Goal: Navigation & Orientation: Understand site structure

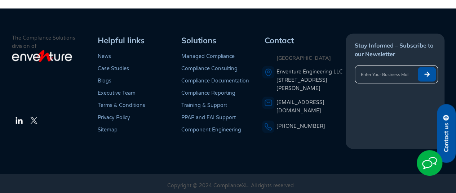
scroll to position [2100, 0]
click at [198, 115] on link "PPAP and FAI Support" at bounding box center [208, 118] width 54 height 6
click at [201, 103] on link "Training & Support" at bounding box center [204, 105] width 46 height 6
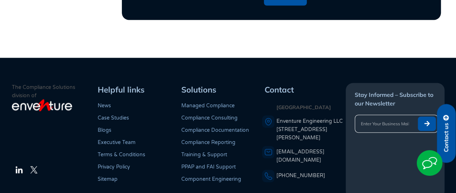
scroll to position [2158, 0]
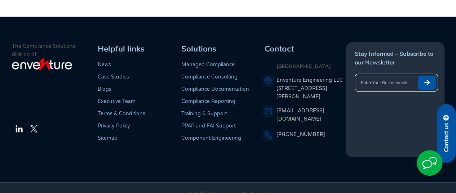
click at [113, 98] on link "Executive Team" at bounding box center [117, 101] width 38 height 6
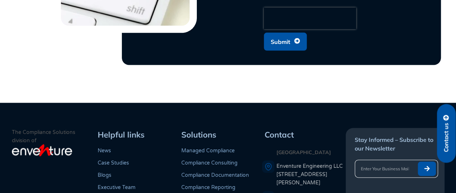
scroll to position [2049, 0]
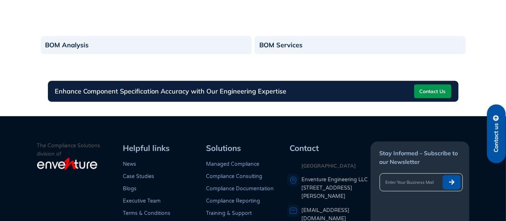
scroll to position [753, 0]
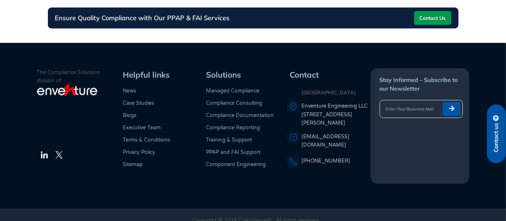
scroll to position [577, 0]
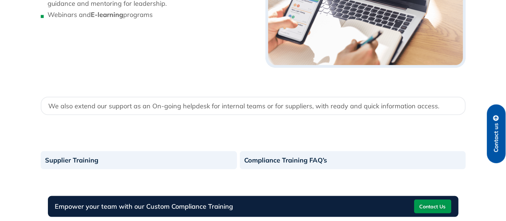
scroll to position [803, 0]
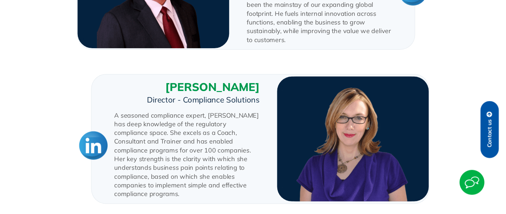
scroll to position [603, 0]
